Goal: Check status: Check status

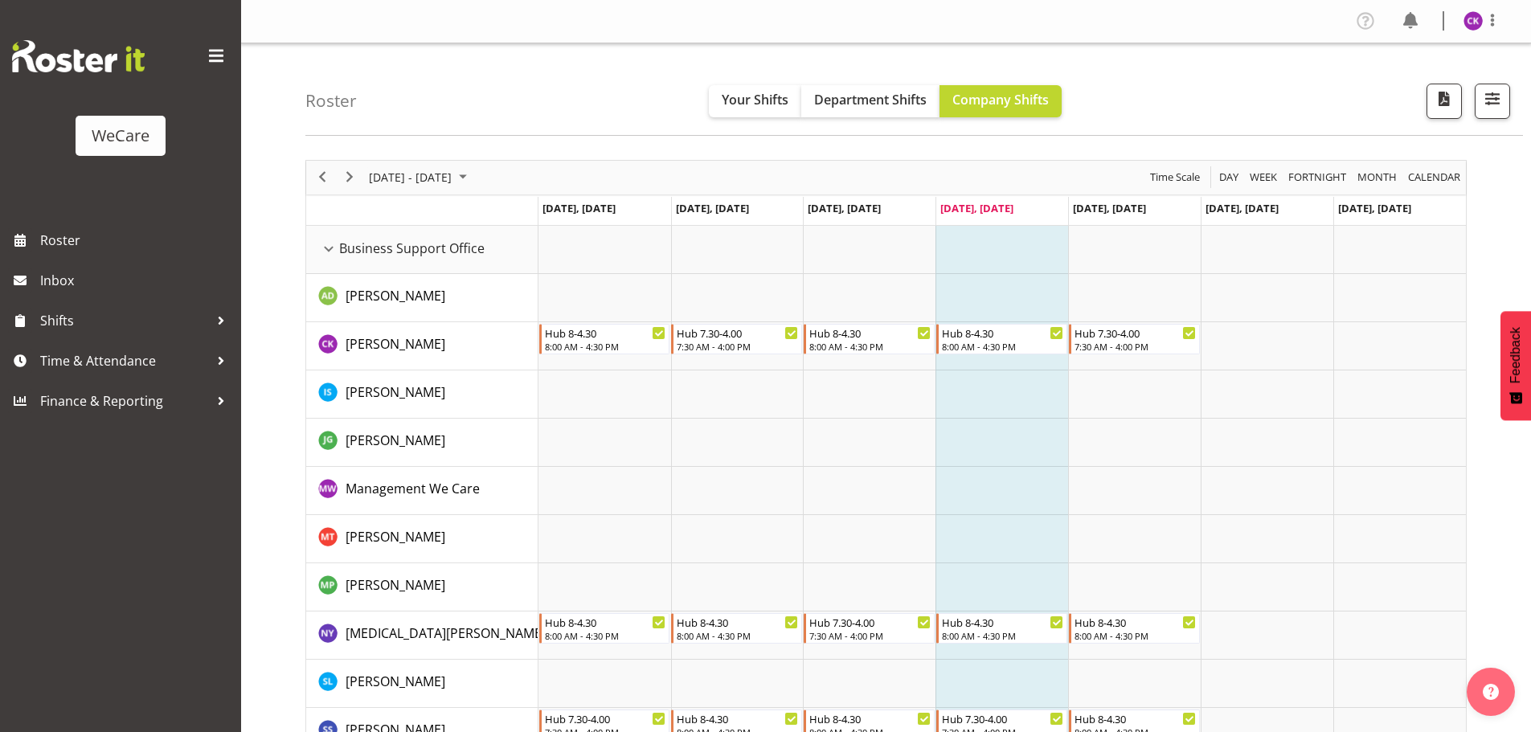
select select "location"
click at [1503, 84] on button "button" at bounding box center [1491, 101] width 35 height 35
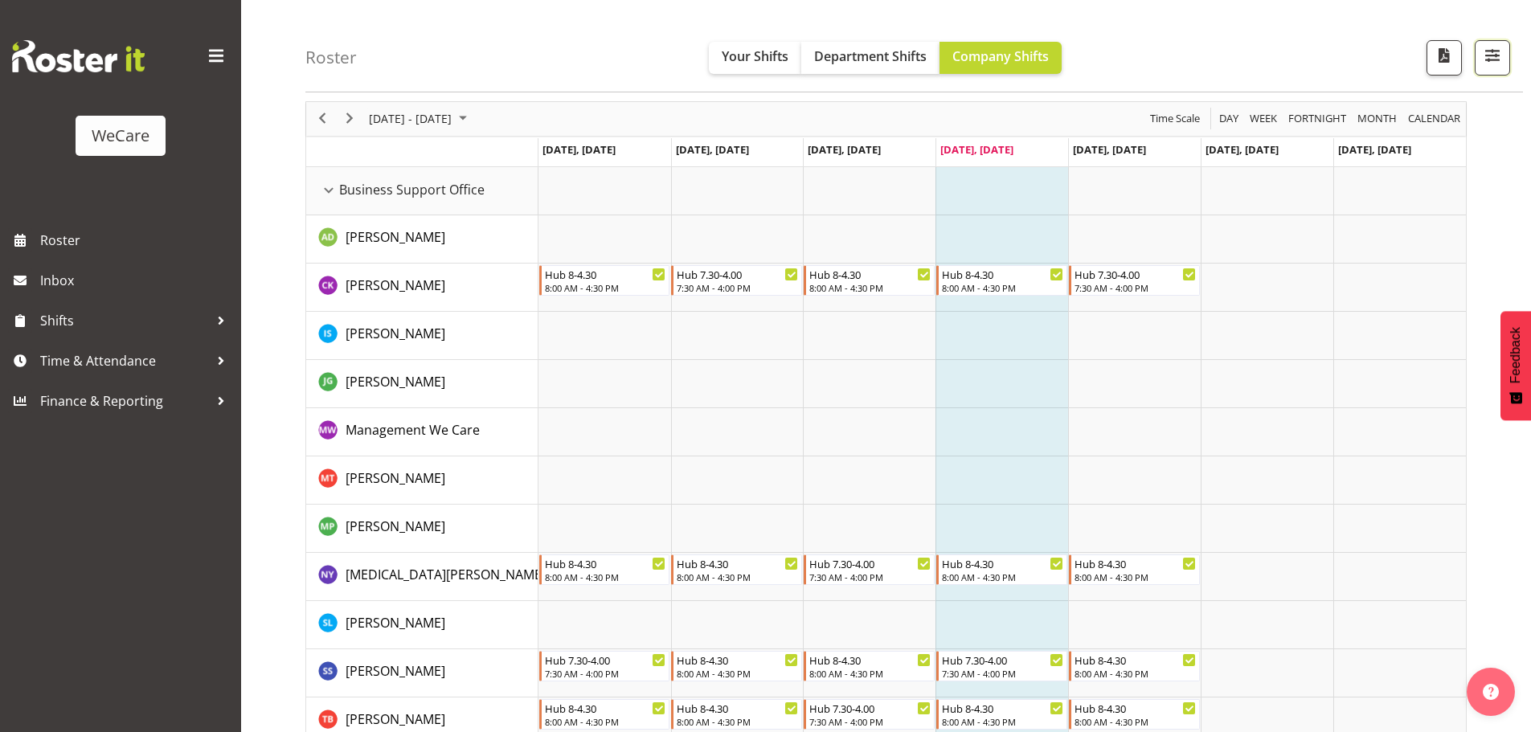
scroll to position [59, 0]
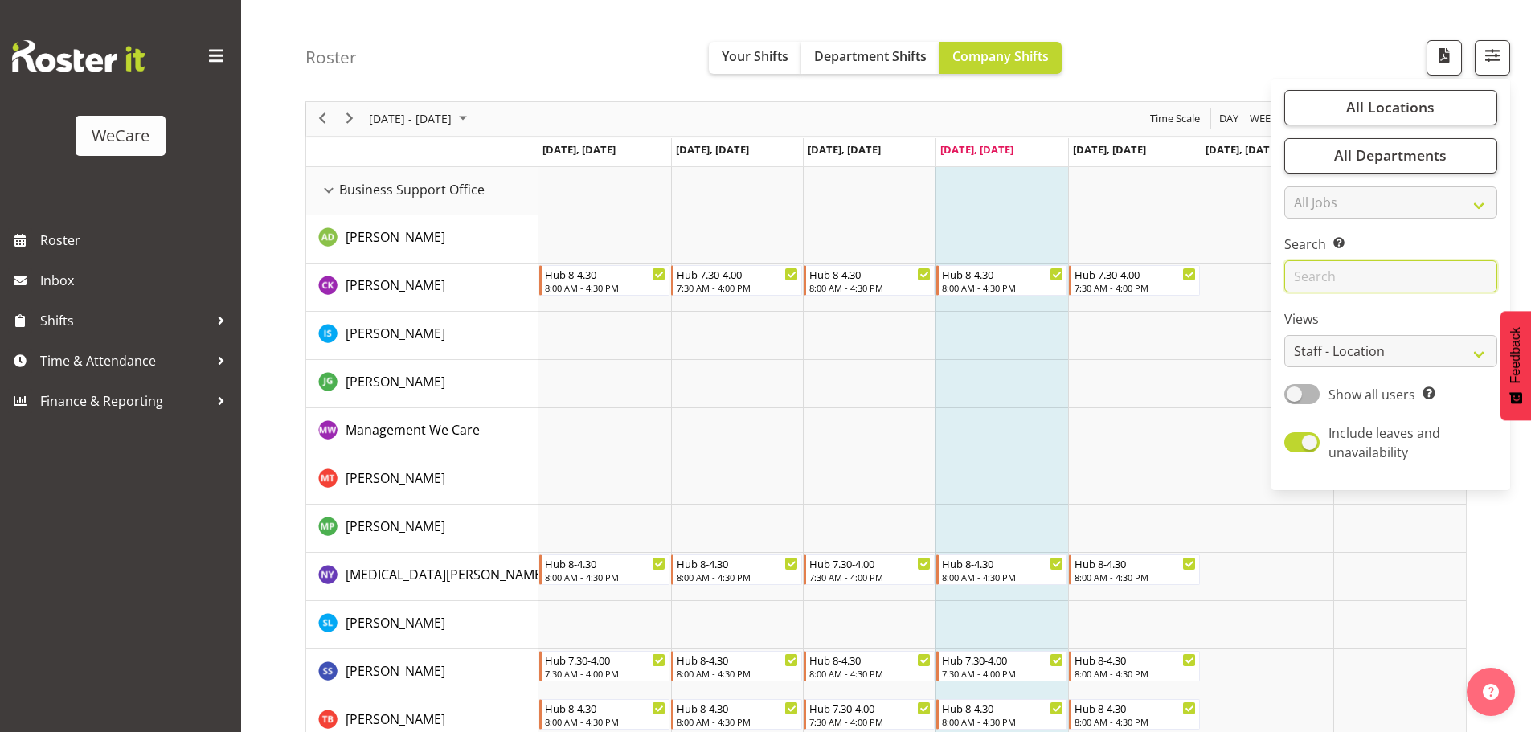
click at [1396, 263] on input "text" at bounding box center [1390, 277] width 213 height 32
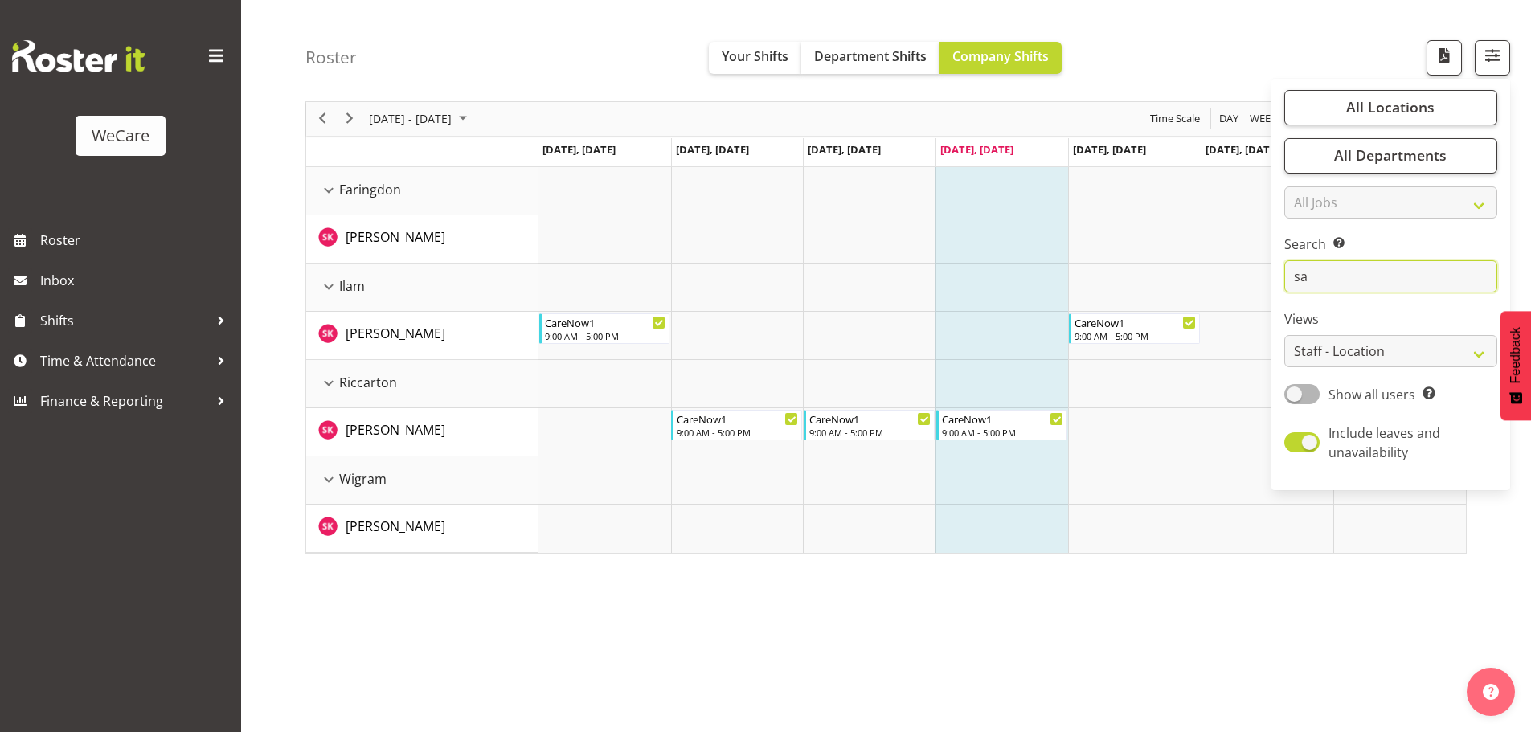
type input "s"
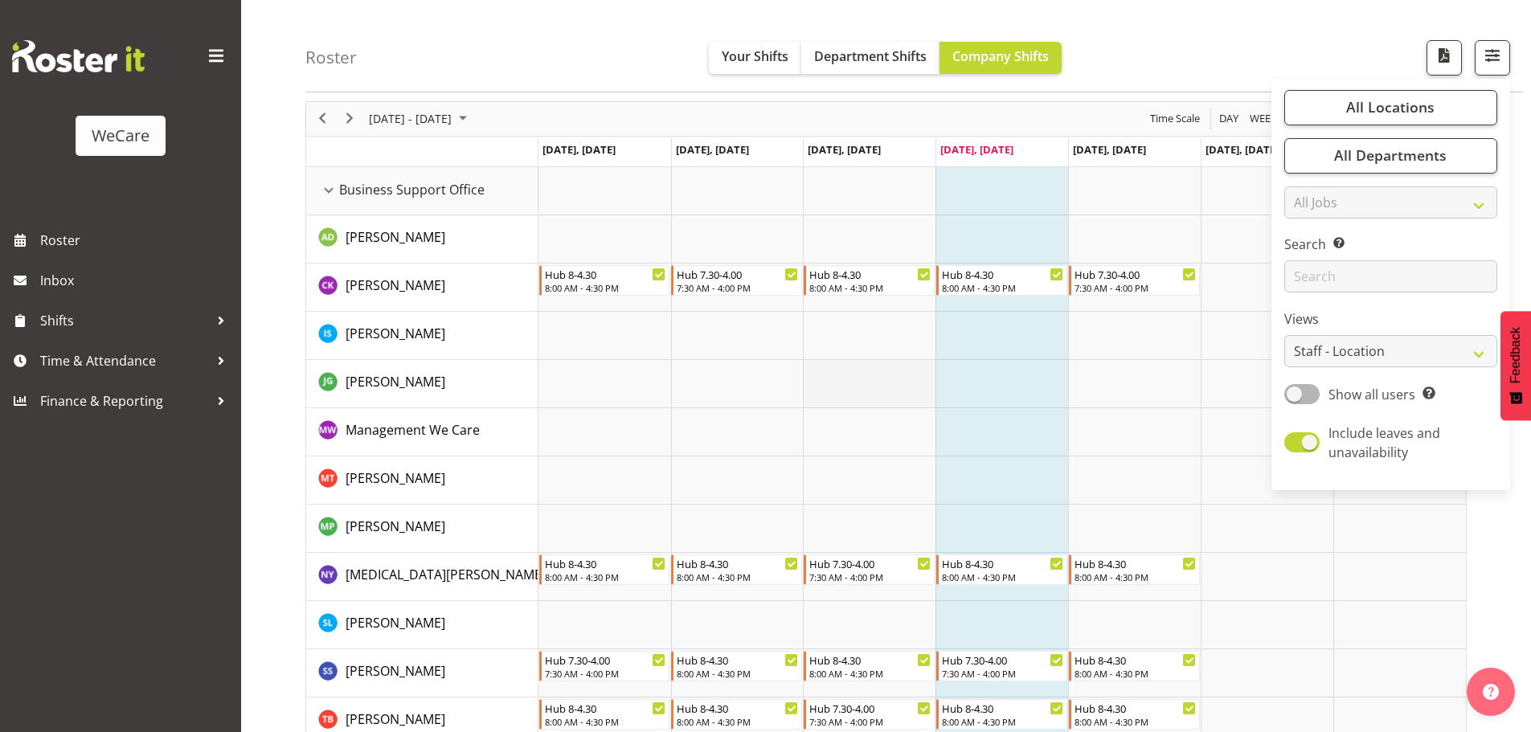
click at [895, 379] on td "Timeline Week of August 14, 2025" at bounding box center [869, 384] width 133 height 48
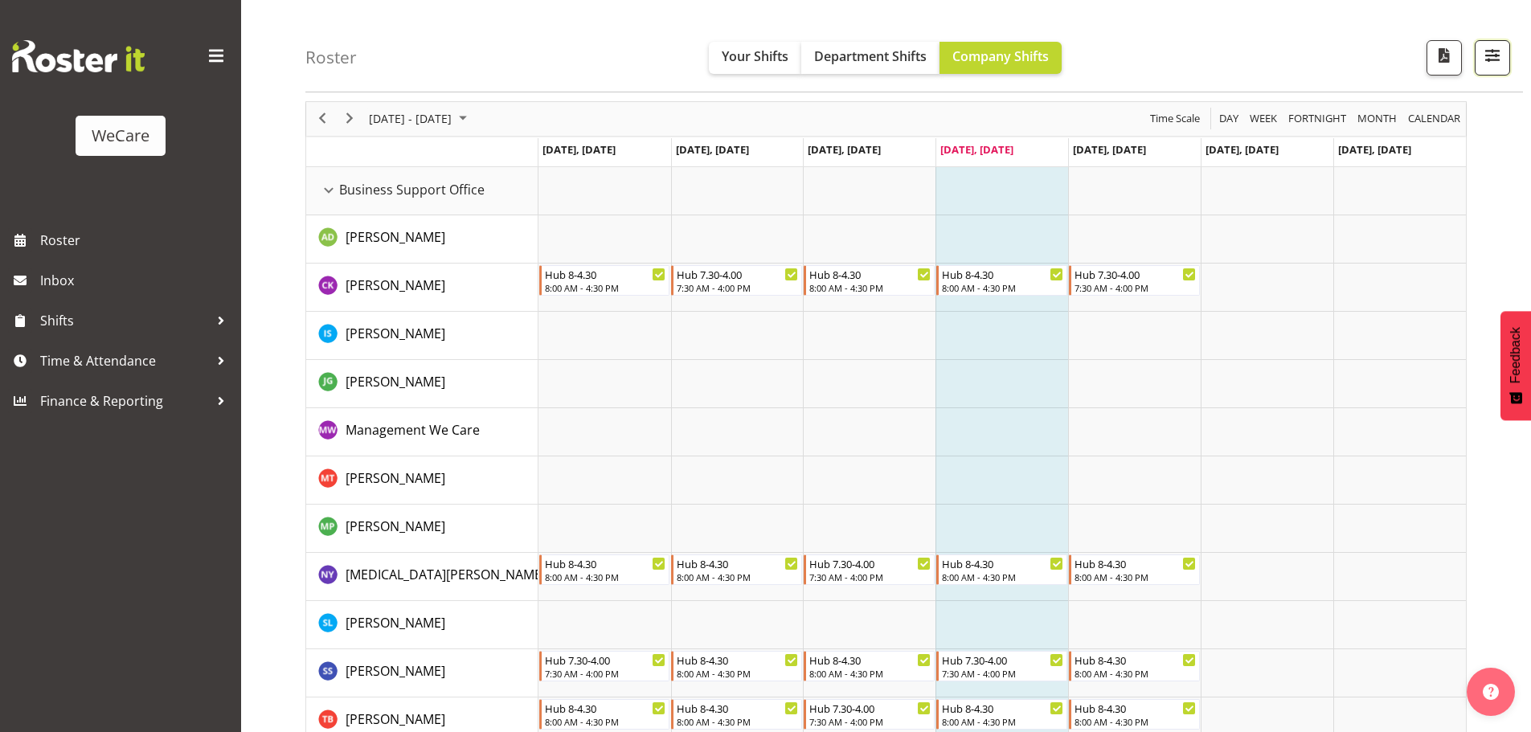
click at [1499, 55] on span "button" at bounding box center [1492, 55] width 21 height 21
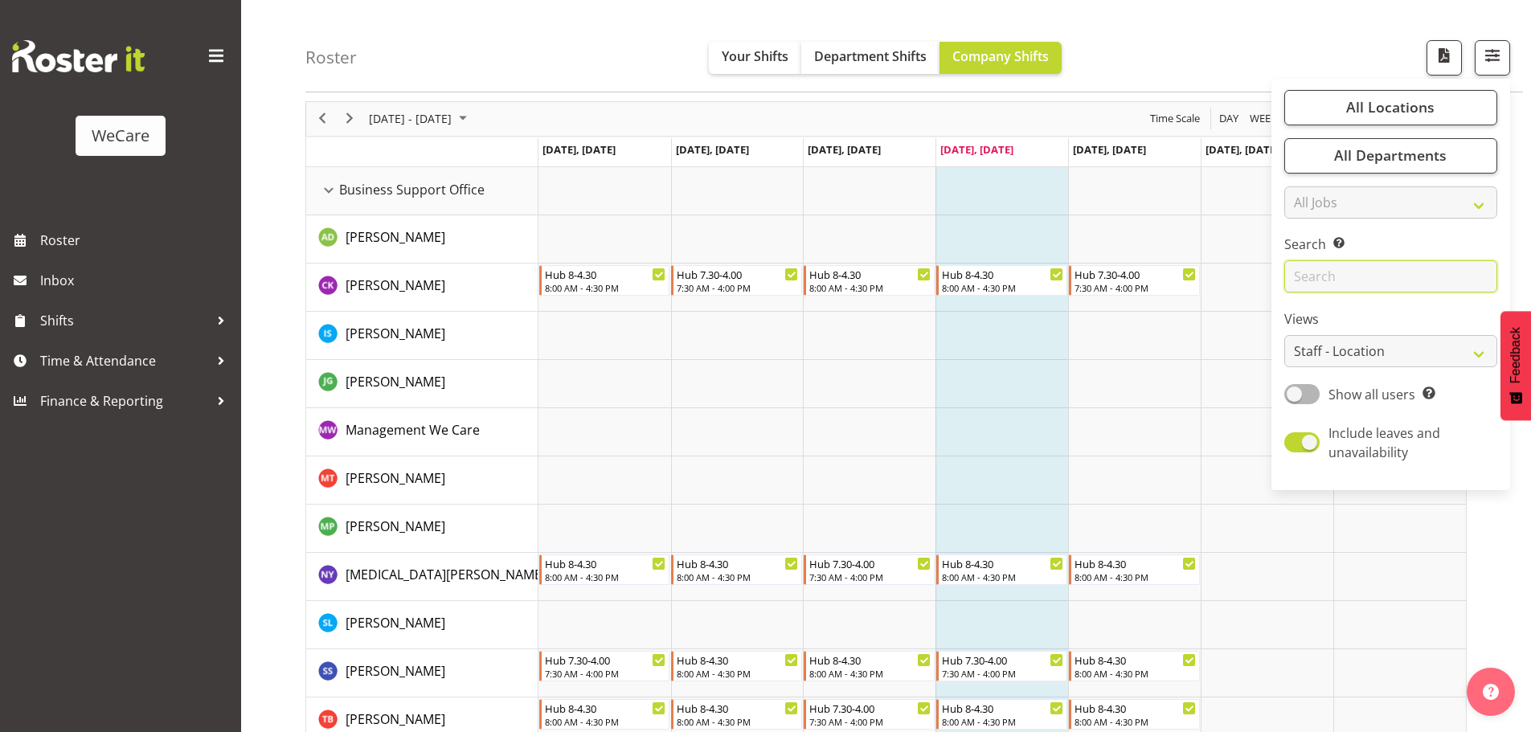
click at [1391, 272] on input "text" at bounding box center [1390, 277] width 213 height 32
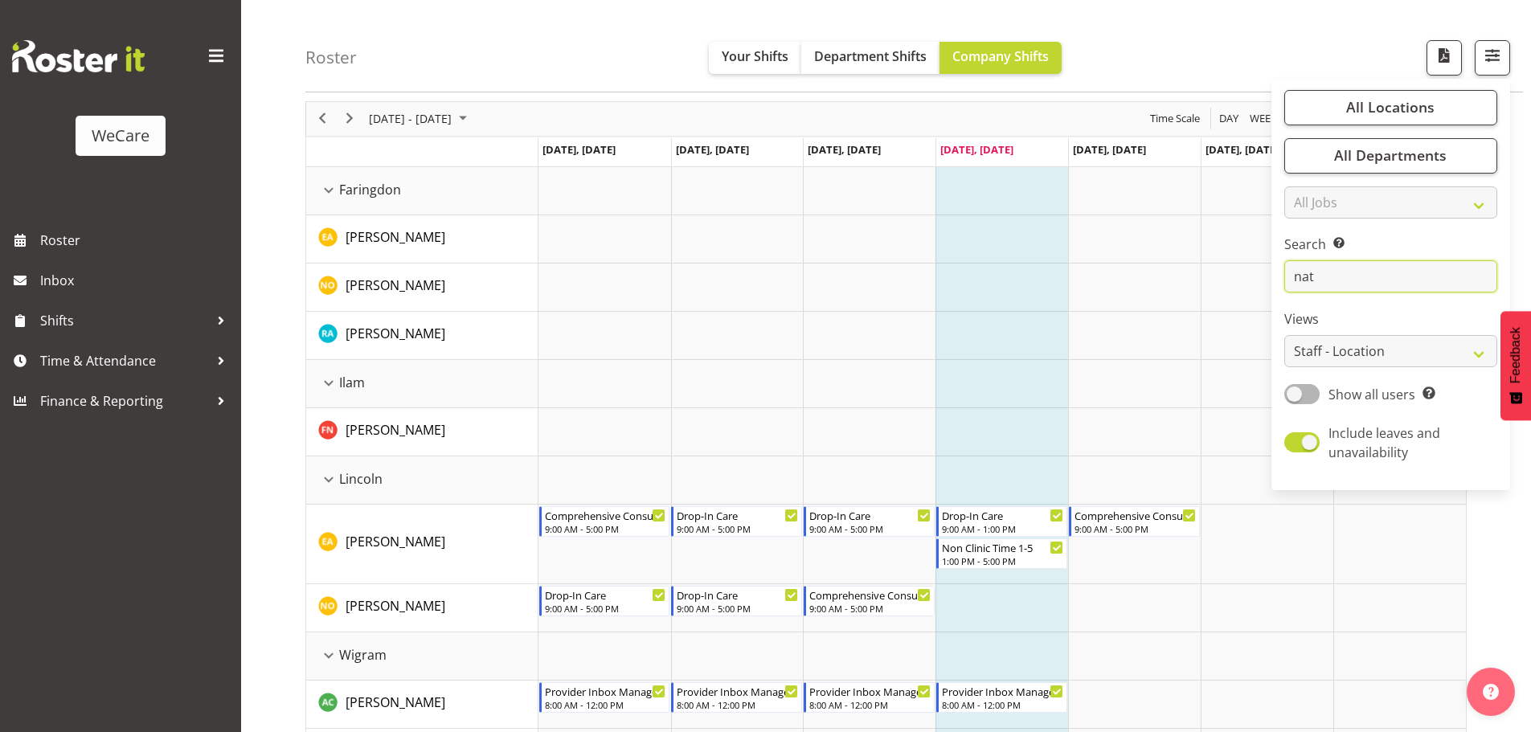
scroll to position [0, 0]
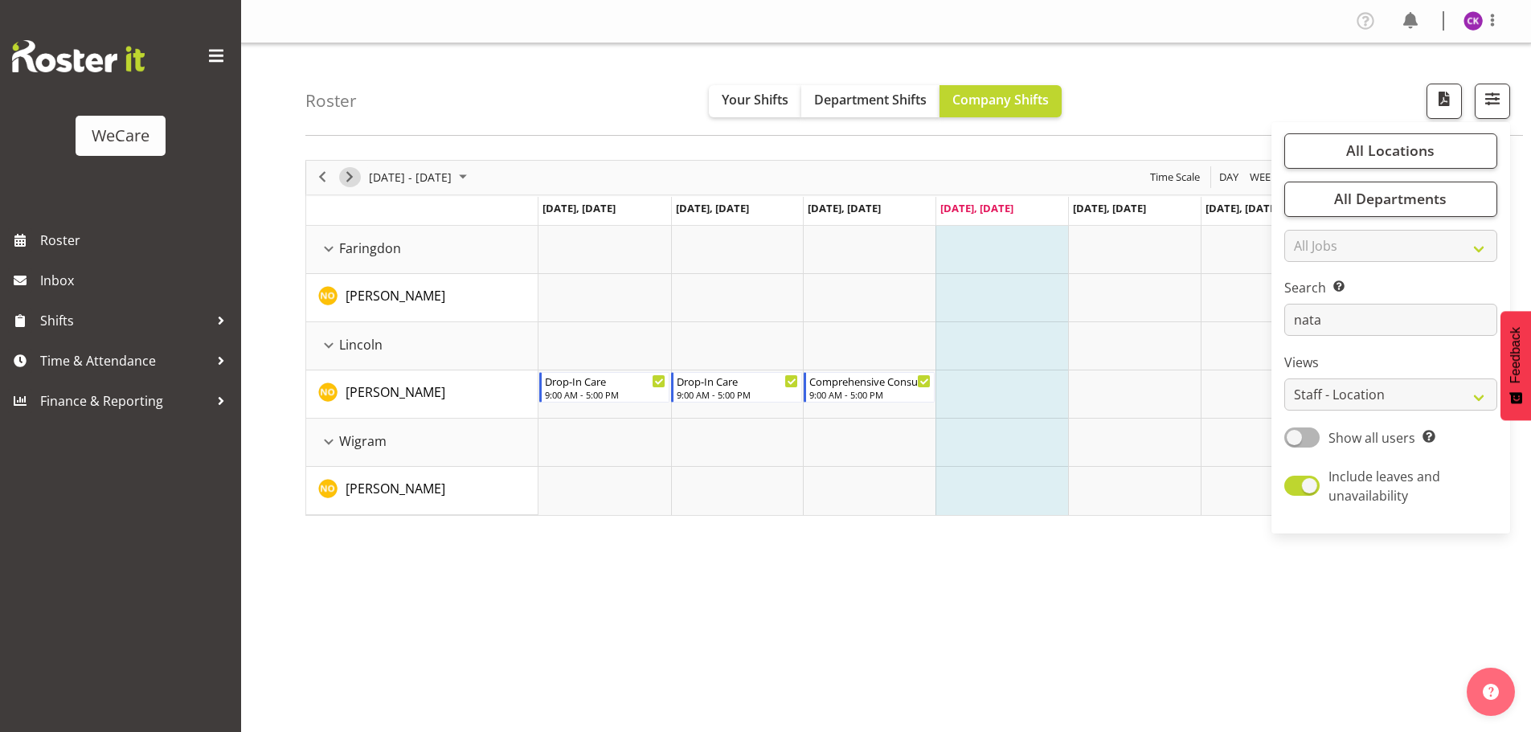
click at [359, 182] on button "Next" at bounding box center [350, 177] width 22 height 20
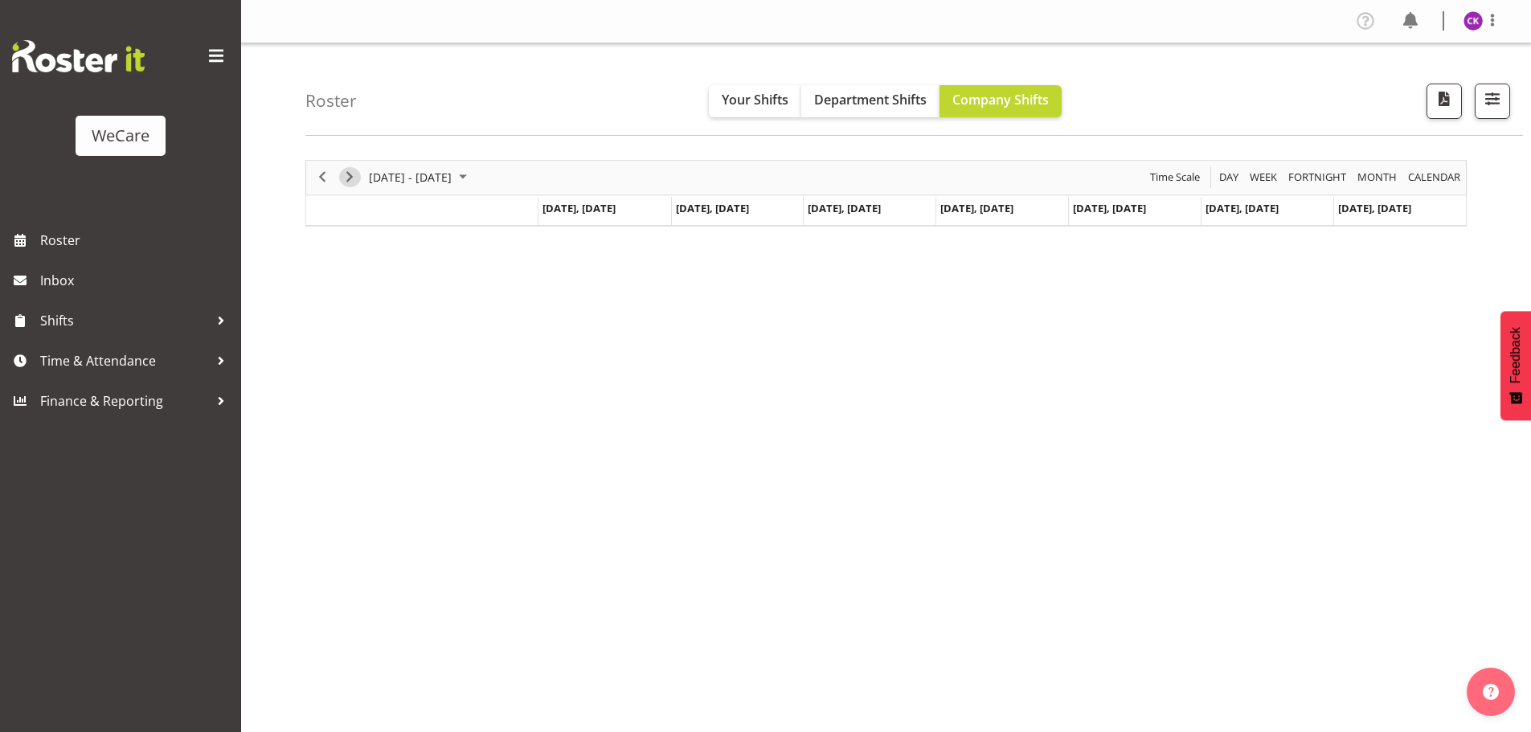
click at [340, 184] on div "next period" at bounding box center [349, 178] width 27 height 34
click at [1494, 116] on button "button" at bounding box center [1491, 101] width 35 height 35
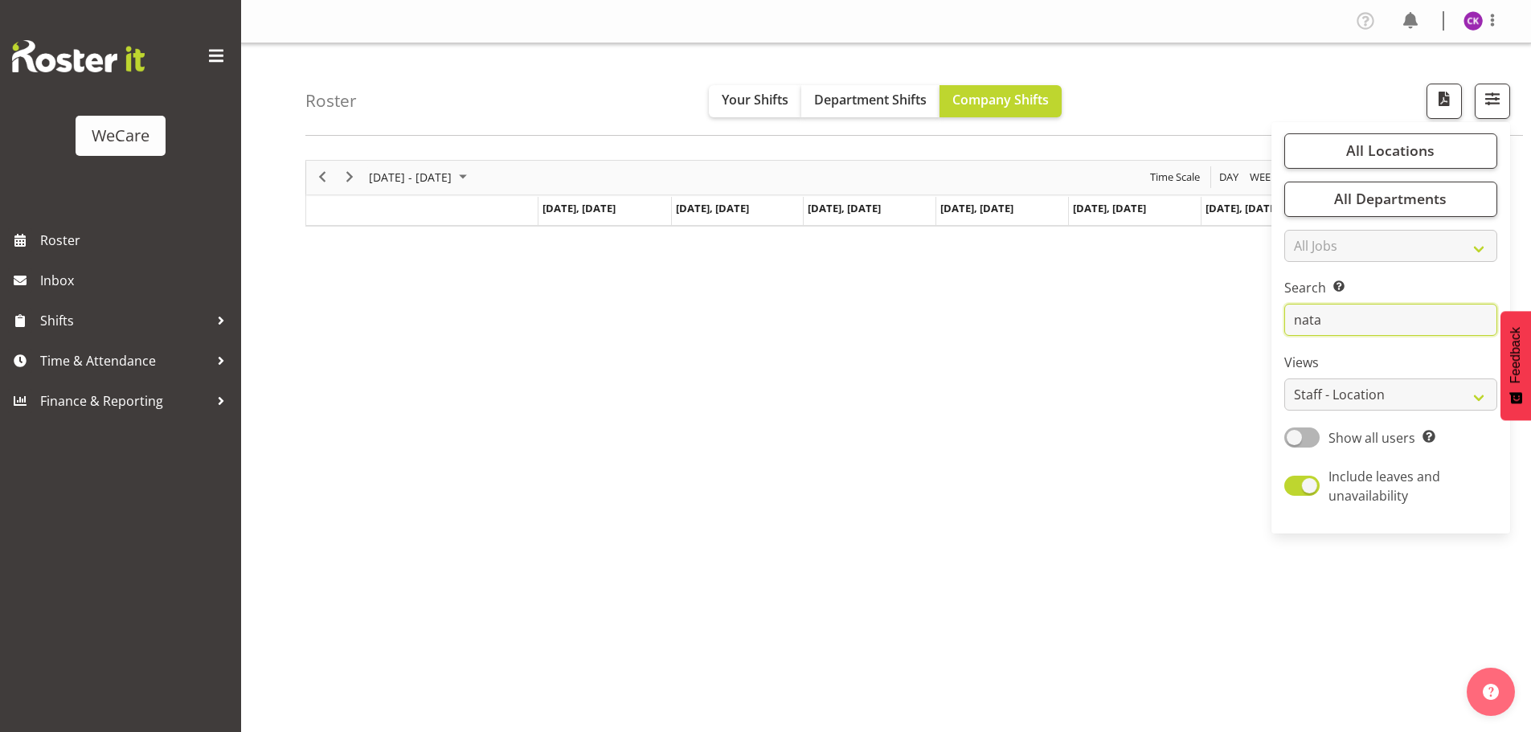
click at [1346, 320] on input "nata" at bounding box center [1390, 320] width 213 height 32
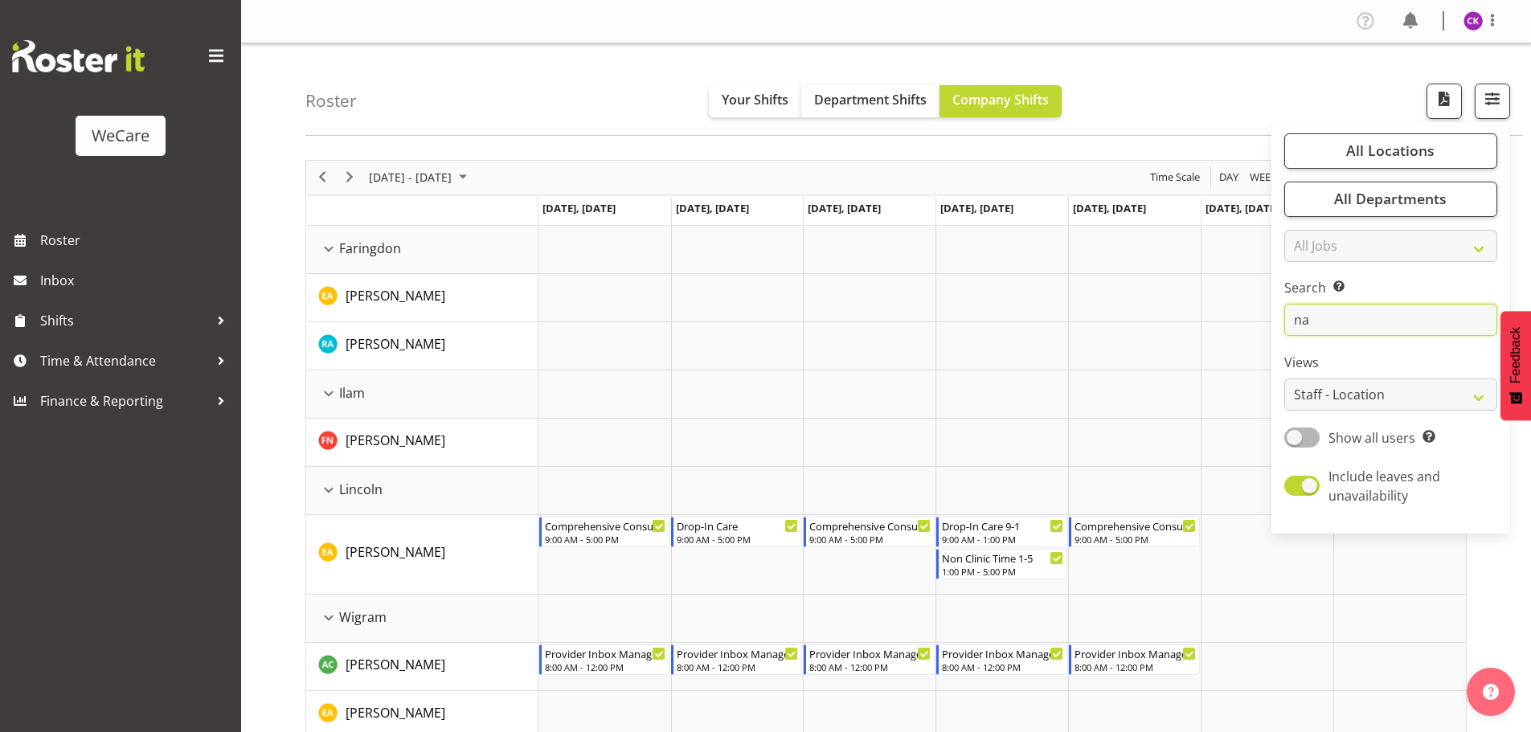
type input "n"
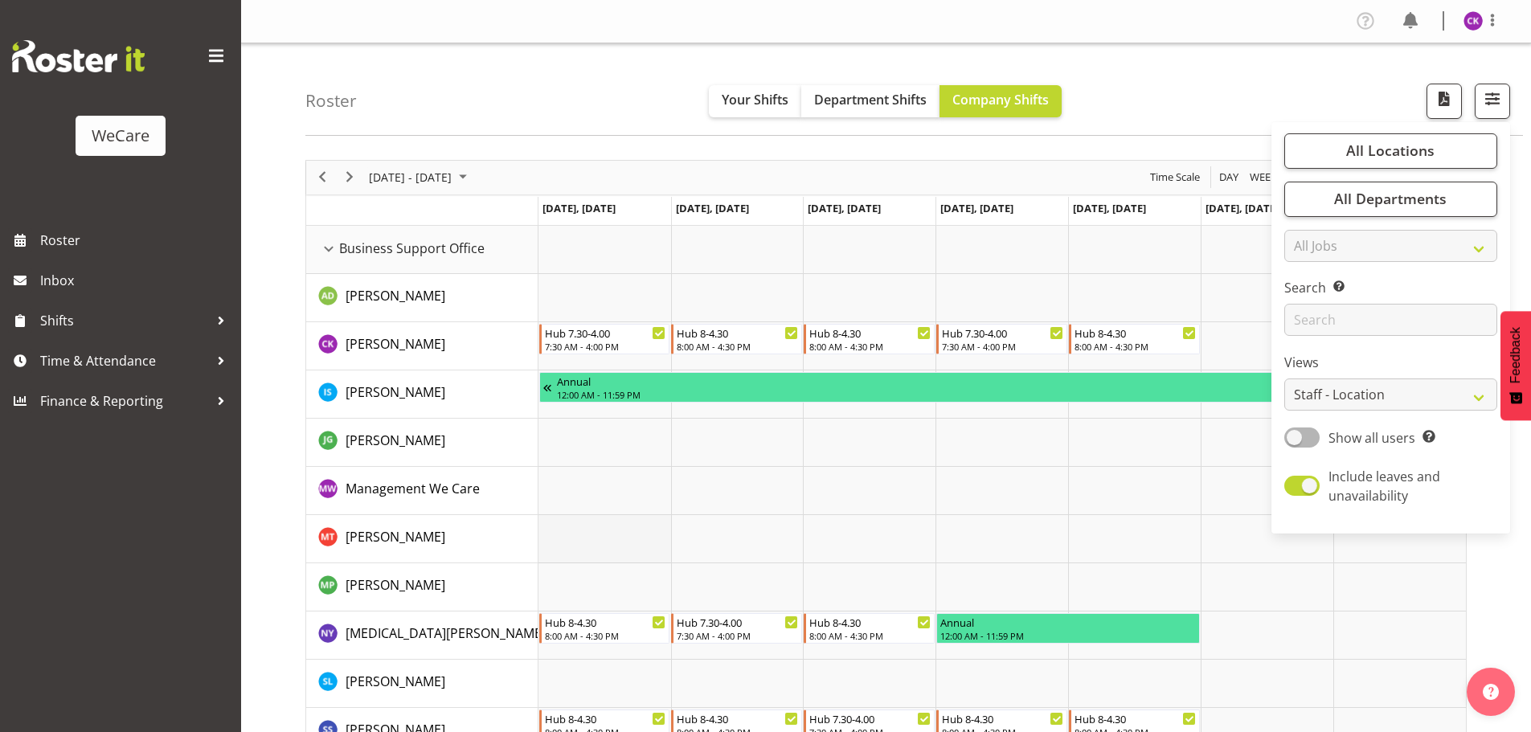
click at [625, 550] on td "Timeline Week of August 28, 2025" at bounding box center [604, 539] width 133 height 48
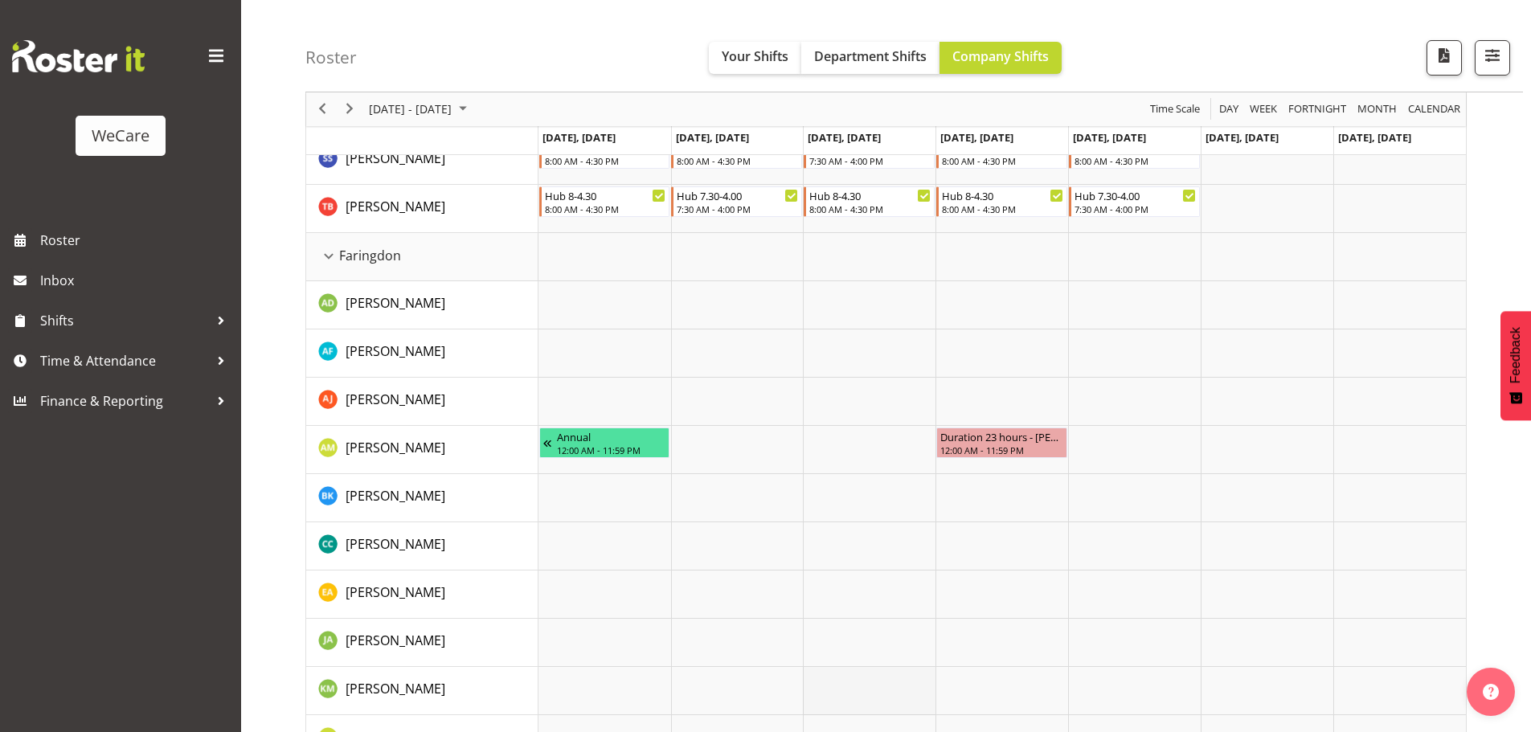
scroll to position [643, 0]
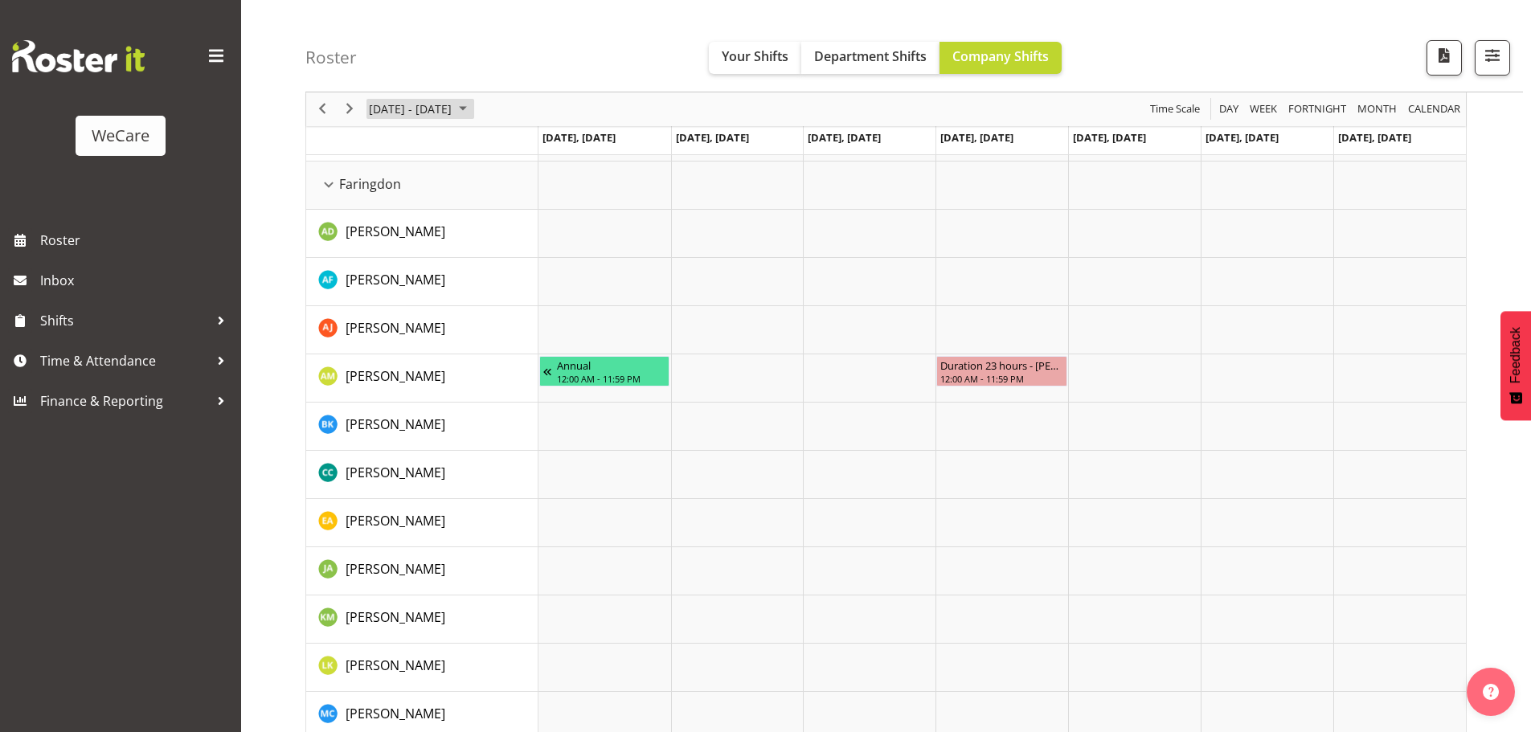
click at [444, 108] on span "[DATE] - [DATE]" at bounding box center [410, 110] width 86 height 20
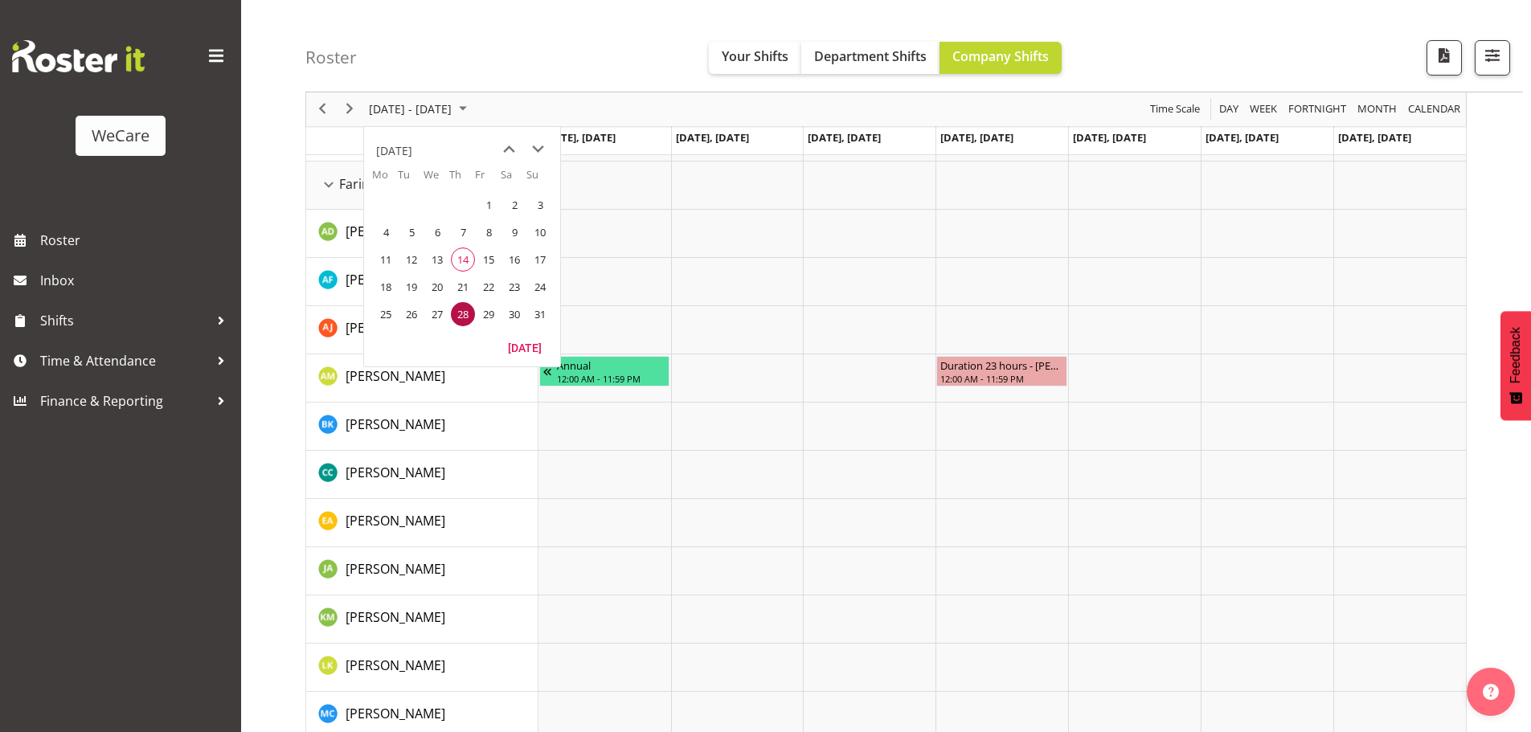
click at [468, 261] on span "14" at bounding box center [463, 259] width 24 height 24
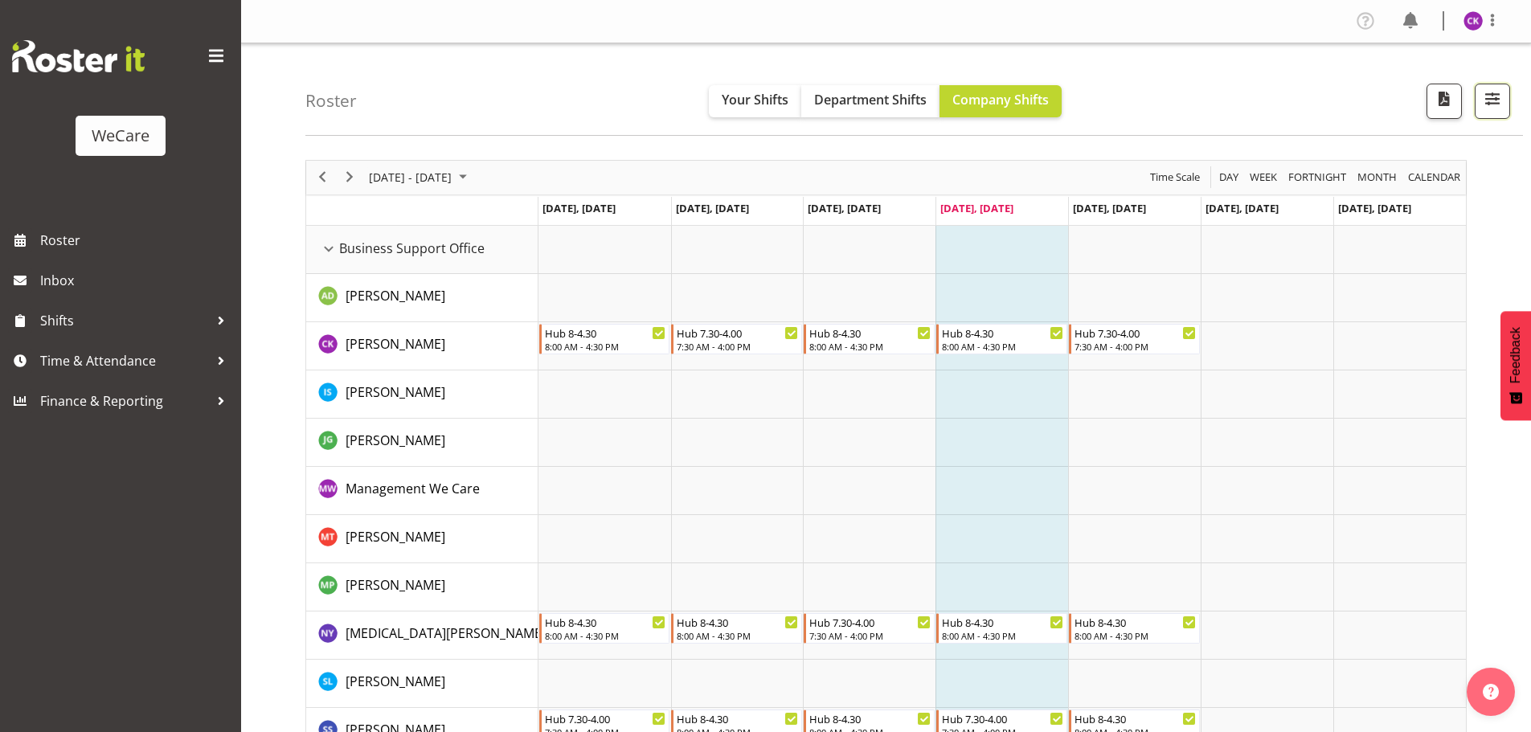
drag, startPoint x: 1494, startPoint y: 95, endPoint x: 1462, endPoint y: 230, distance: 138.8
click at [1494, 96] on span "button" at bounding box center [1492, 98] width 21 height 21
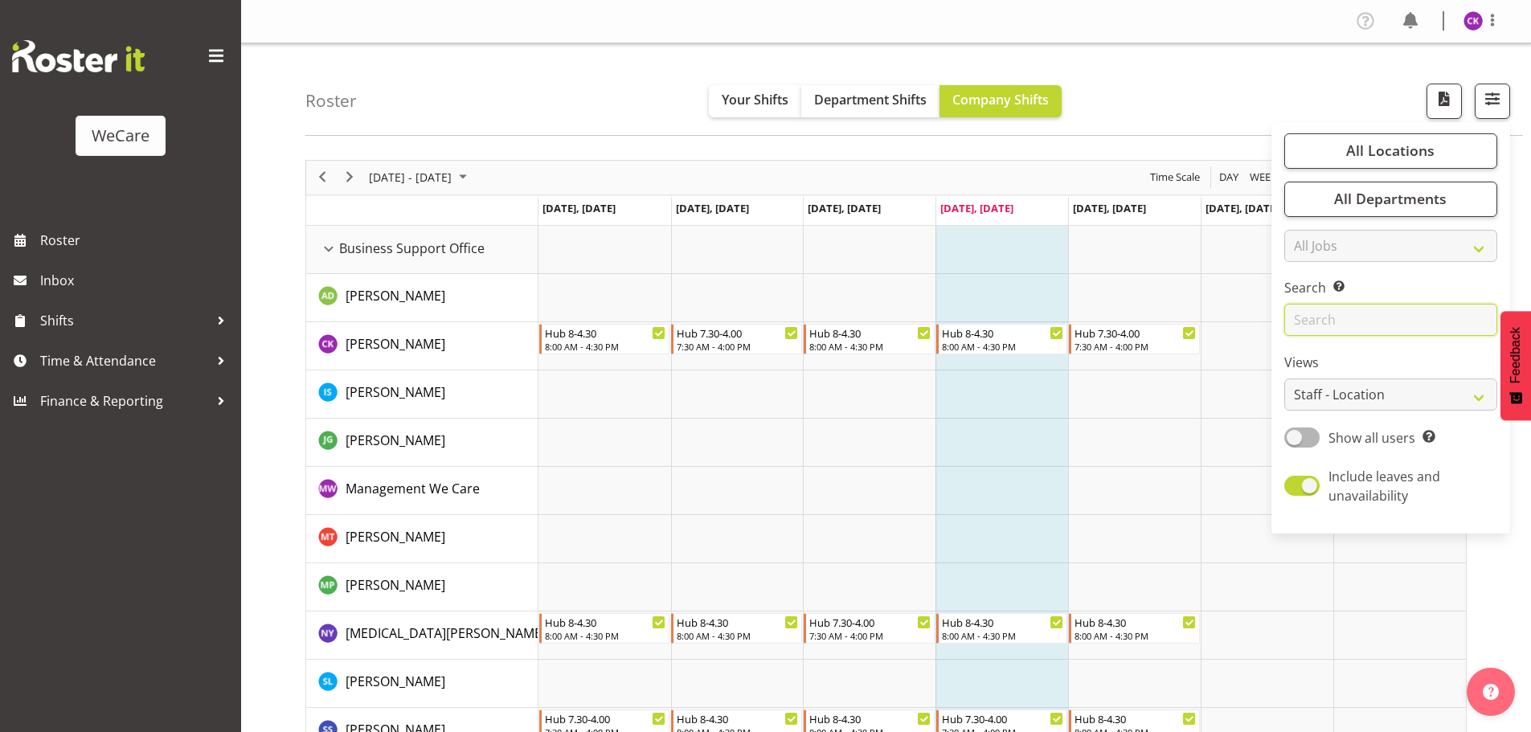
click at [1392, 316] on input "text" at bounding box center [1390, 320] width 213 height 32
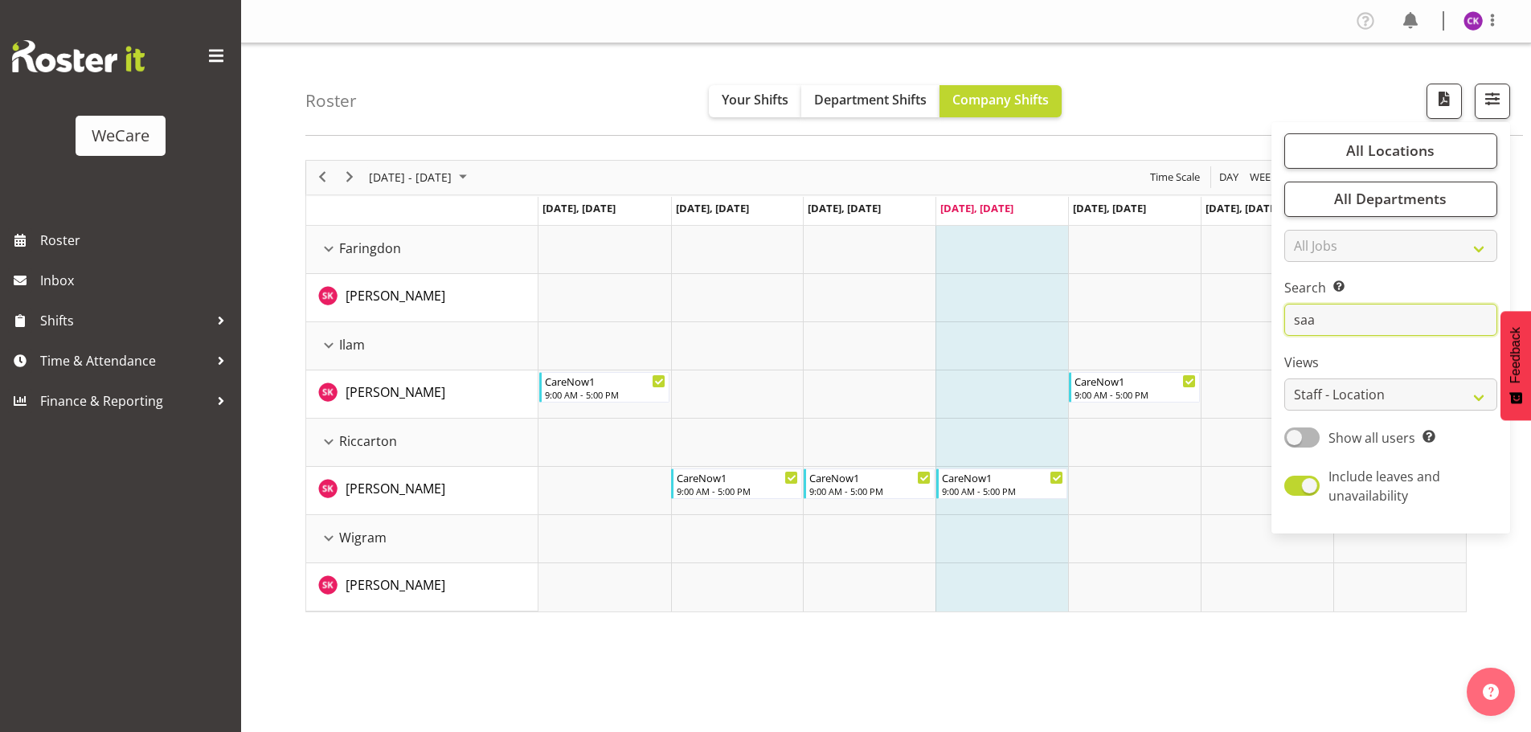
type input "saa"
drag, startPoint x: 1344, startPoint y: 318, endPoint x: 1145, endPoint y: 323, distance: 199.3
click at [1151, 322] on div "Roster Your Shifts Department Shifts Company Shifts All Locations Clear Busines…" at bounding box center [886, 416] width 1290 height 747
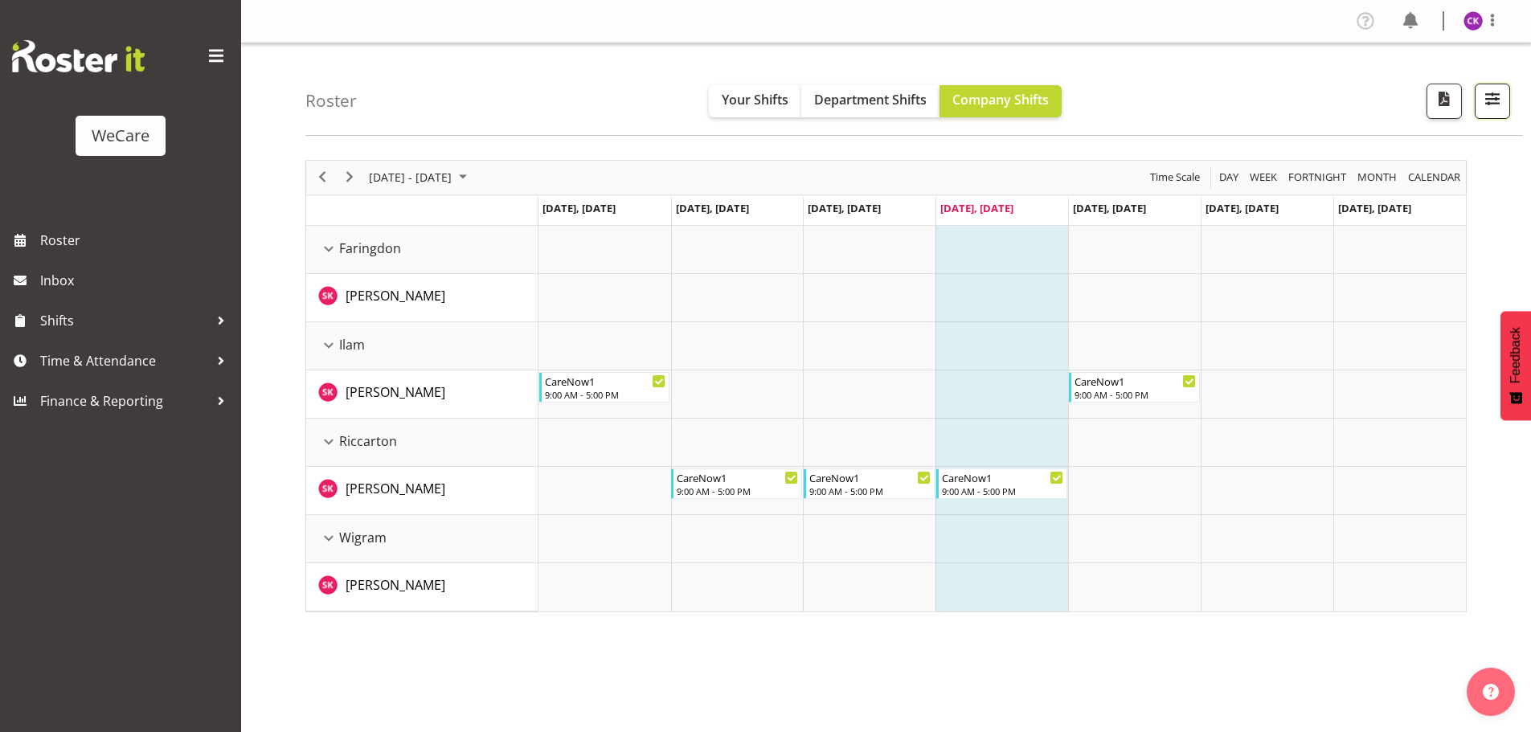
click at [1495, 104] on span "button" at bounding box center [1492, 98] width 21 height 21
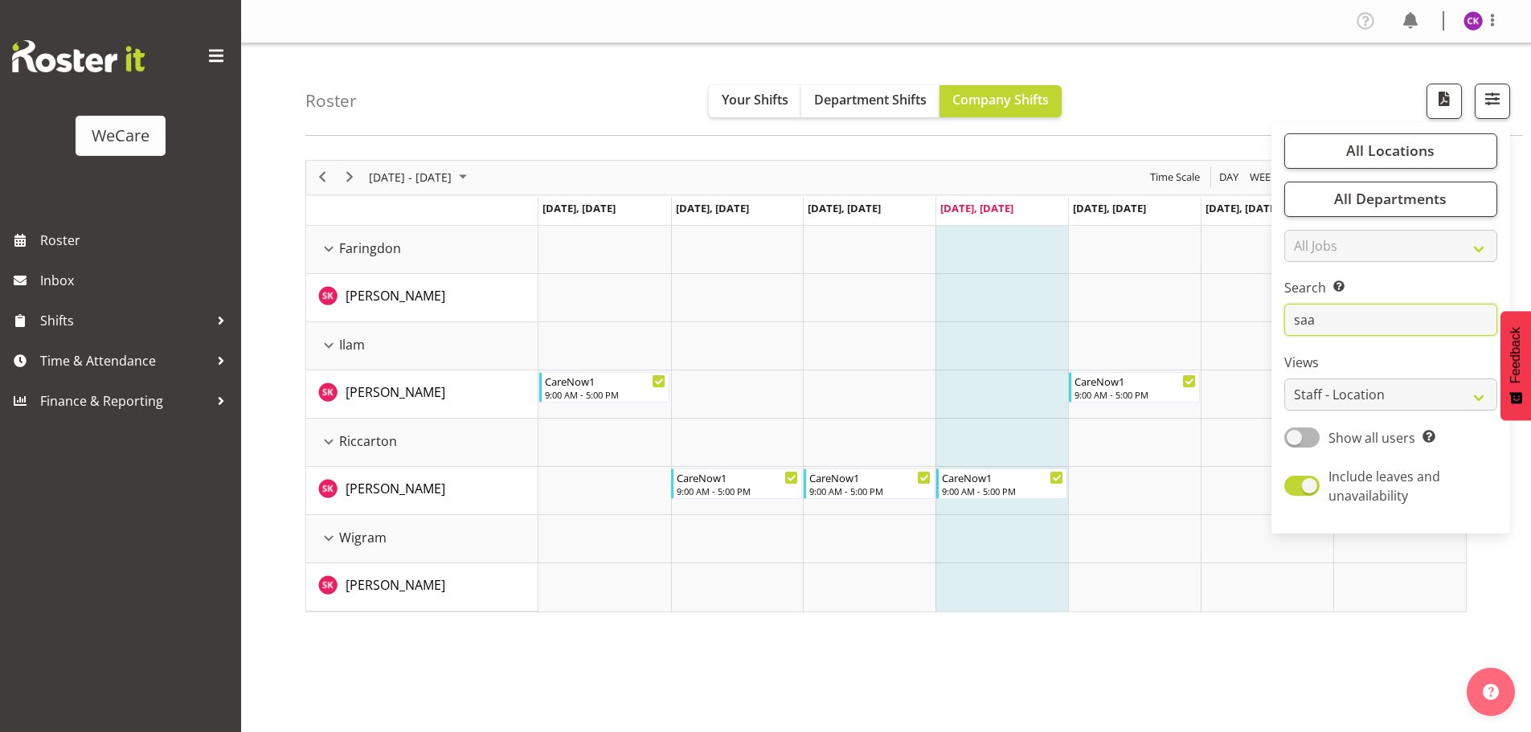
click at [1401, 308] on input "saa" at bounding box center [1390, 320] width 213 height 32
